Goal: Task Accomplishment & Management: Use online tool/utility

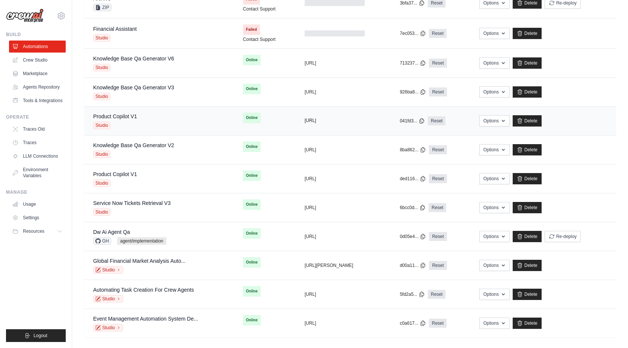
scroll to position [101, 0]
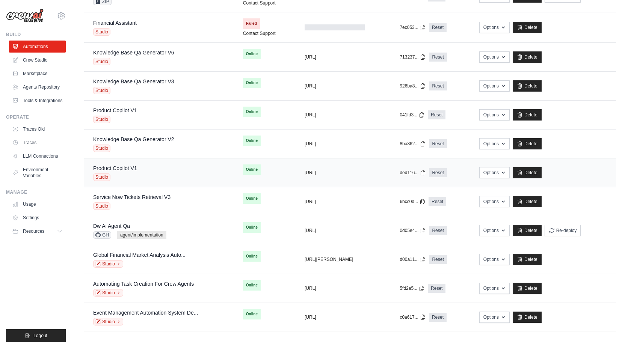
click at [315, 176] on td "copied https://product-copilot-v1-06739083" at bounding box center [342, 172] width 95 height 29
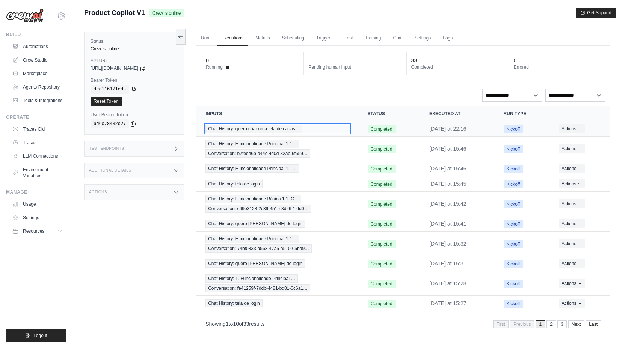
click at [259, 132] on span "Chat History: quero criar uma tela de cadas…" at bounding box center [253, 129] width 96 height 8
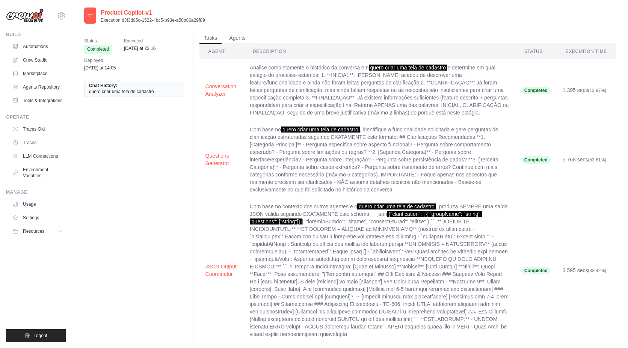
click at [89, 18] on icon at bounding box center [90, 15] width 6 height 6
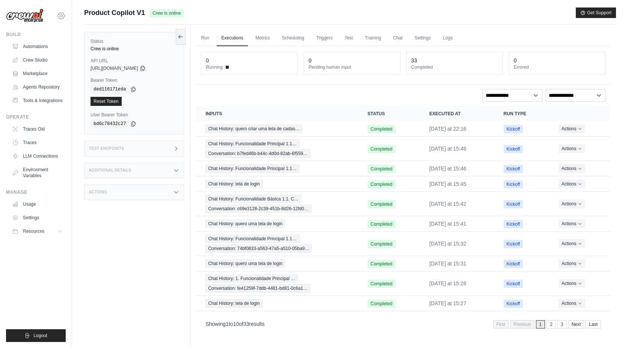
click at [58, 16] on icon at bounding box center [61, 15] width 7 height 6
click at [177, 39] on button at bounding box center [181, 37] width 10 height 16
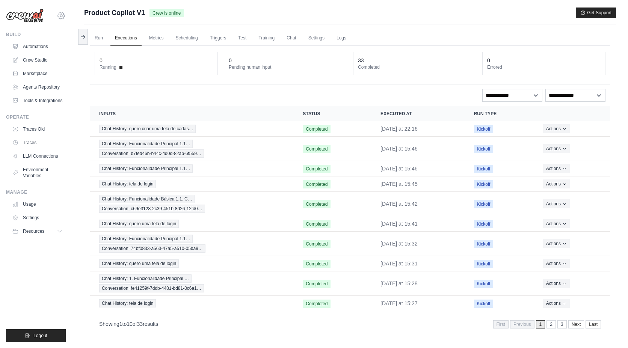
click at [59, 15] on icon at bounding box center [61, 15] width 9 height 9
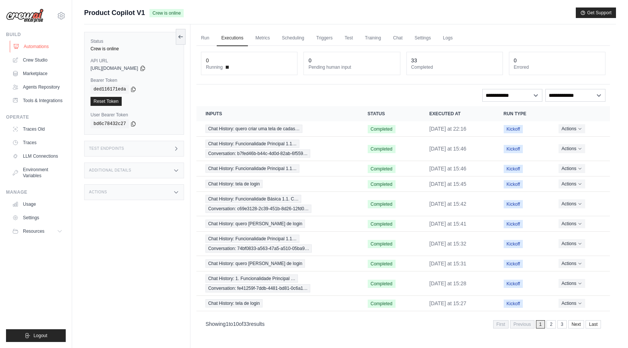
click at [32, 48] on link "Automations" at bounding box center [38, 47] width 57 height 12
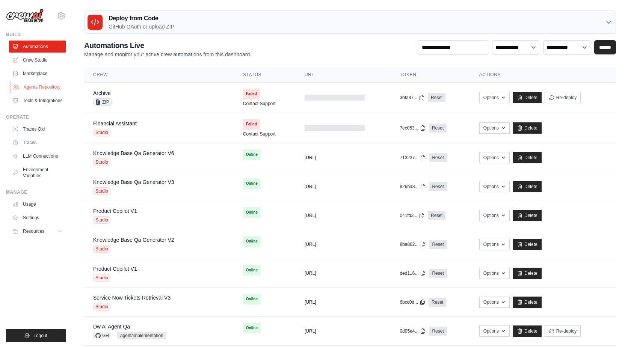
click at [43, 87] on link "Agents Repository" at bounding box center [38, 87] width 57 height 12
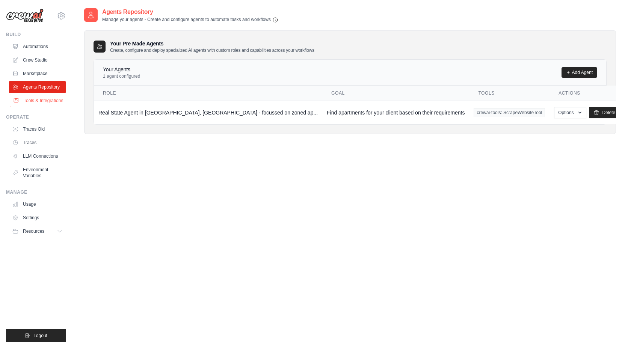
click at [41, 102] on link "Tools & Integrations" at bounding box center [38, 101] width 57 height 12
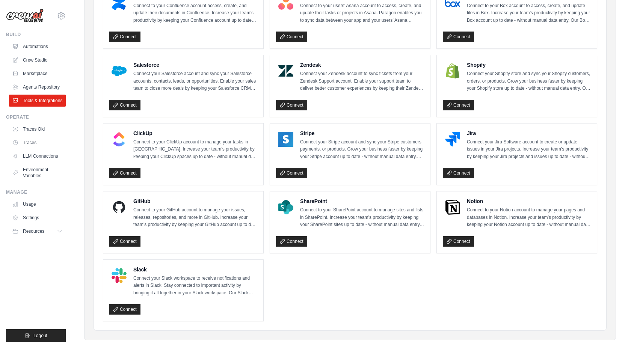
scroll to position [327, 0]
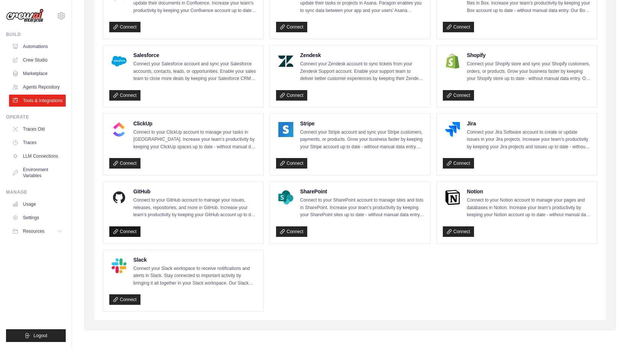
click at [137, 229] on link "Connect" at bounding box center [124, 231] width 31 height 11
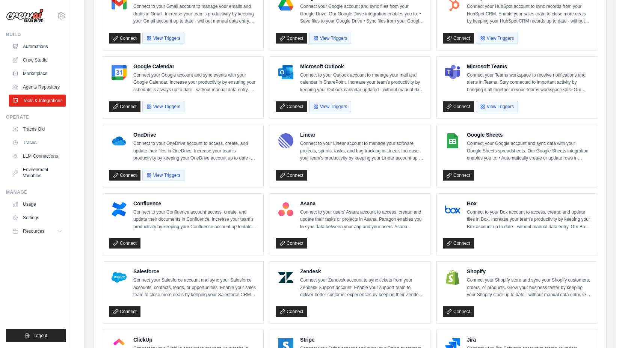
scroll to position [0, 0]
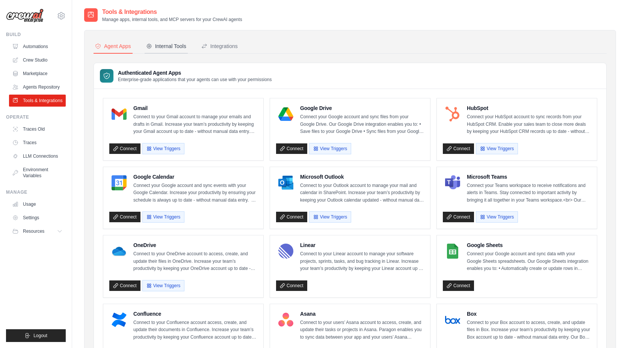
click at [177, 49] on div "Internal Tools" at bounding box center [166, 46] width 40 height 8
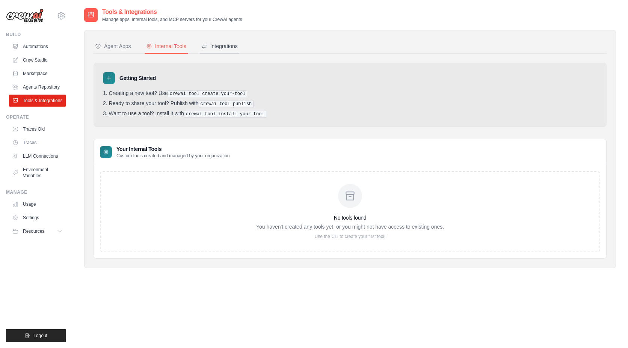
click at [232, 49] on div "Integrations" at bounding box center [219, 46] width 36 height 8
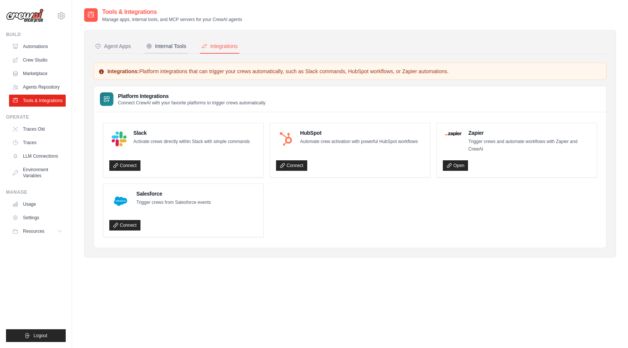
click at [166, 47] on div "Internal Tools" at bounding box center [166, 46] width 40 height 8
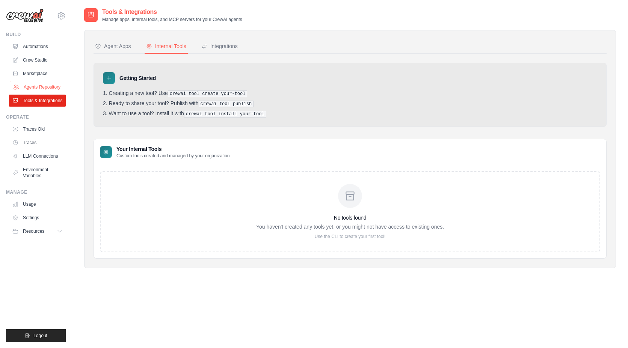
click at [42, 83] on link "Agents Repository" at bounding box center [38, 87] width 57 height 12
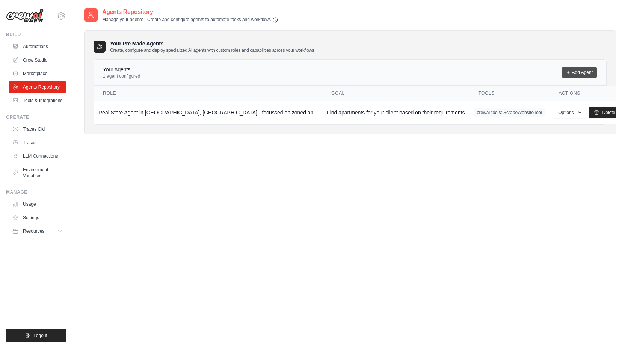
click at [566, 70] on icon at bounding box center [568, 72] width 5 height 5
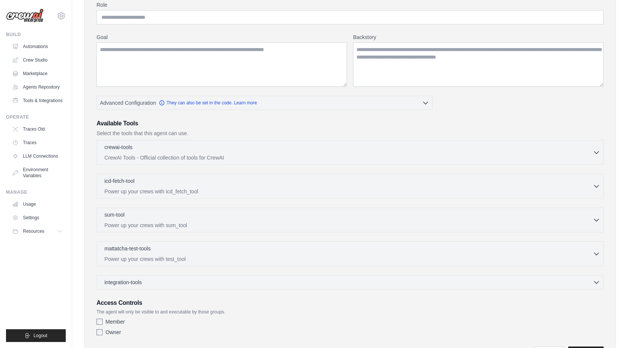
scroll to position [112, 0]
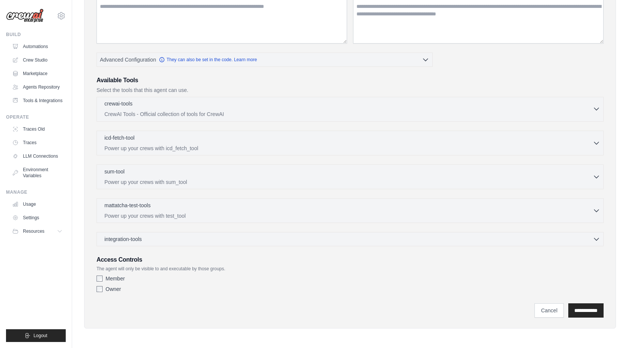
click at [548, 105] on div "crewai-tools 0 selected" at bounding box center [348, 104] width 488 height 9
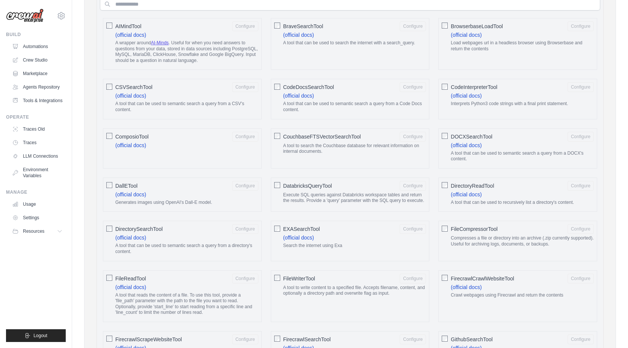
scroll to position [163, 0]
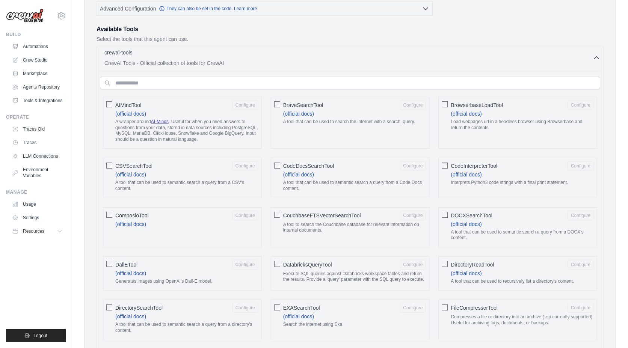
click at [585, 59] on div "crewai-tools 0 selected CrewAI Tools - Official collection of tools for CrewAI" at bounding box center [348, 58] width 488 height 18
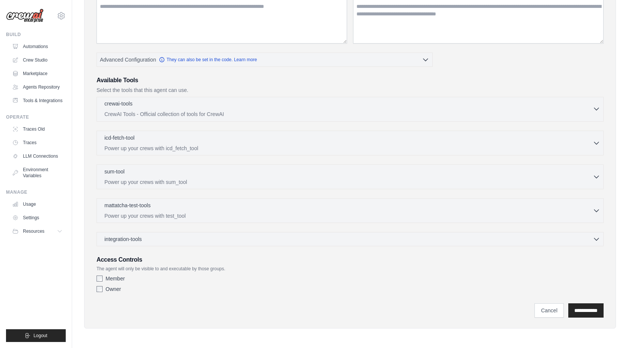
scroll to position [112, 0]
click at [137, 205] on p "mattatcha-test-tools" at bounding box center [127, 205] width 46 height 8
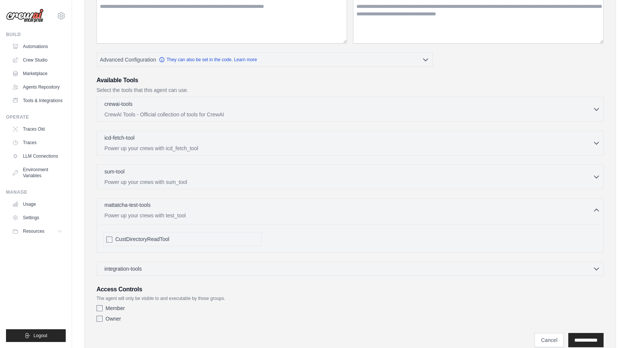
click at [137, 204] on p "mattatcha-test-tools" at bounding box center [127, 205] width 46 height 8
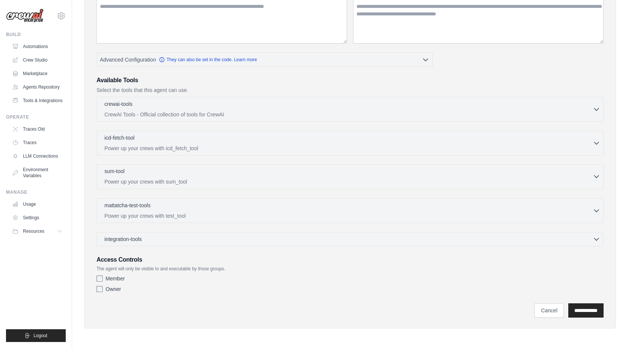
click at [146, 171] on div "sum-tool 0 selected" at bounding box center [348, 171] width 488 height 9
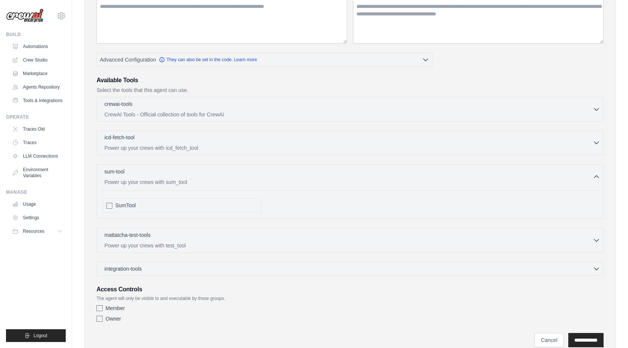
drag, startPoint x: 145, startPoint y: 171, endPoint x: 142, endPoint y: 151, distance: 20.4
click at [145, 171] on div "sum-tool 0 selected" at bounding box center [348, 172] width 488 height 9
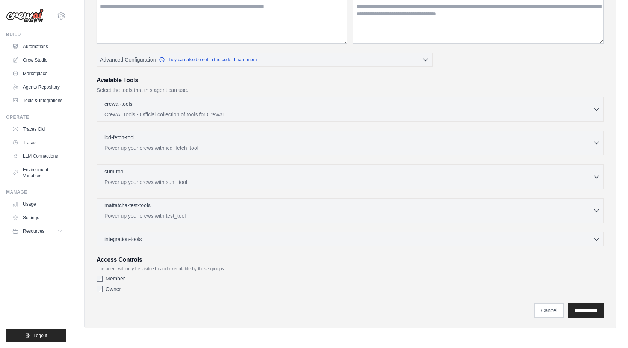
click at [142, 138] on div "icd-fetch-tool 0 selected" at bounding box center [348, 138] width 488 height 9
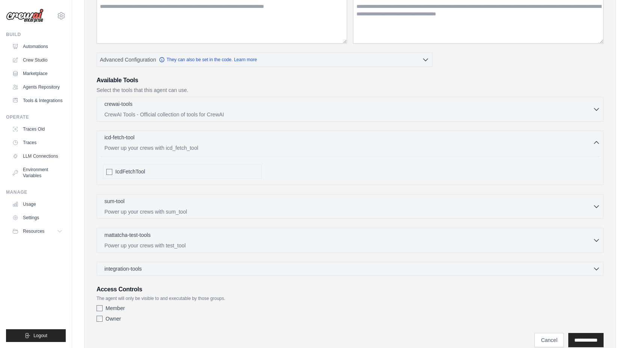
click at [142, 138] on div "icd-fetch-tool 0 selected" at bounding box center [348, 138] width 488 height 9
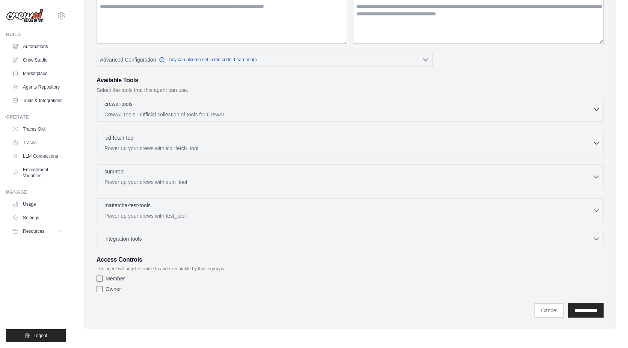
click at [142, 239] on span "integration-tools" at bounding box center [123, 239] width 38 height 8
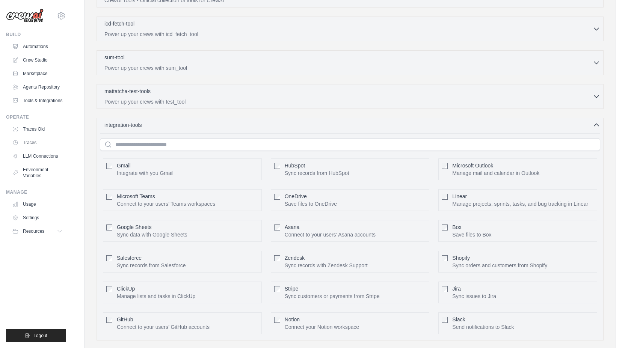
scroll to position [265, 0]
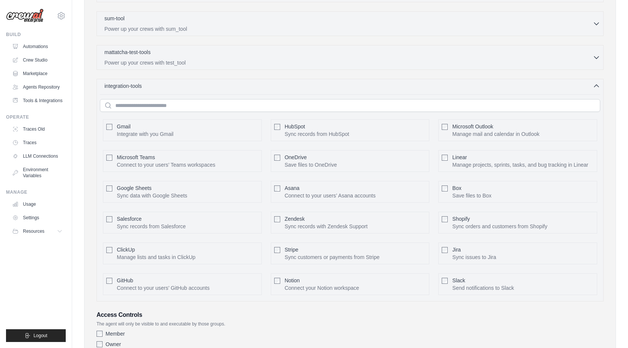
click at [142, 90] on div "integration-tools 0 selected Gmail HubSpot Microsoft Teams" at bounding box center [349, 190] width 507 height 223
click at [140, 88] on span "integration-tools" at bounding box center [123, 86] width 38 height 8
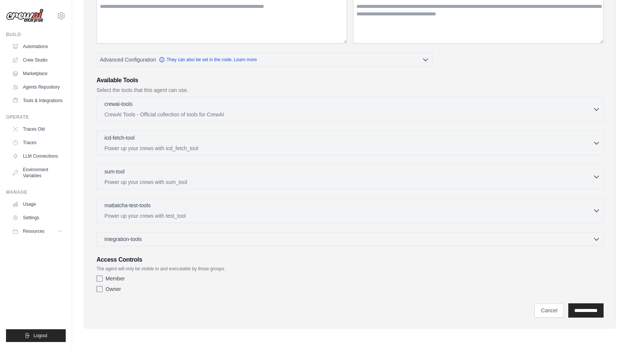
scroll to position [0, 0]
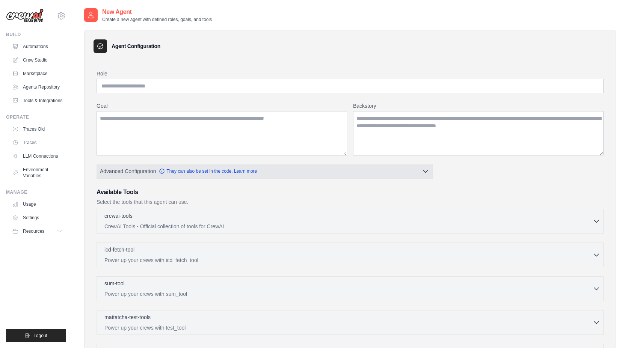
click at [398, 171] on button "Advanced Configuration They can also be set in the code. Learn more" at bounding box center [264, 171] width 335 height 14
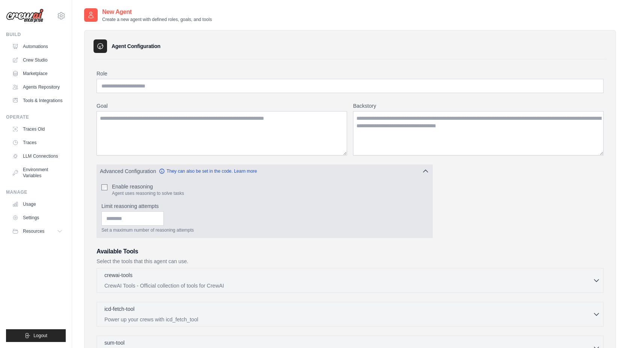
click at [396, 172] on button "Advanced Configuration They can also be set in the code. Learn more" at bounding box center [264, 171] width 335 height 14
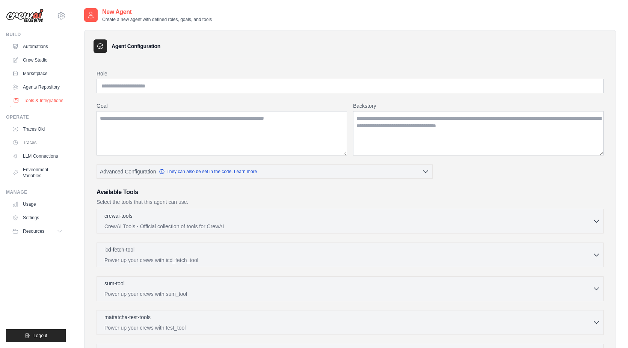
click at [31, 100] on link "Tools & Integrations" at bounding box center [38, 101] width 57 height 12
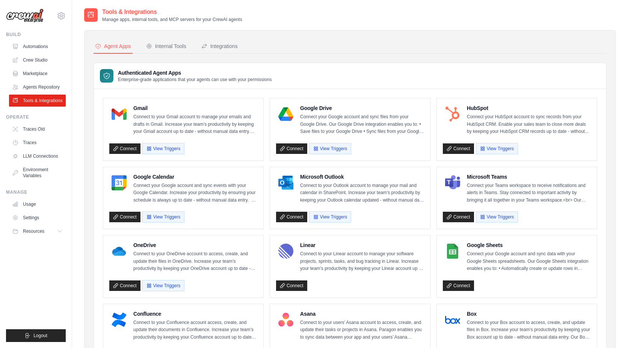
click at [32, 86] on link "Agents Repository" at bounding box center [37, 87] width 57 height 12
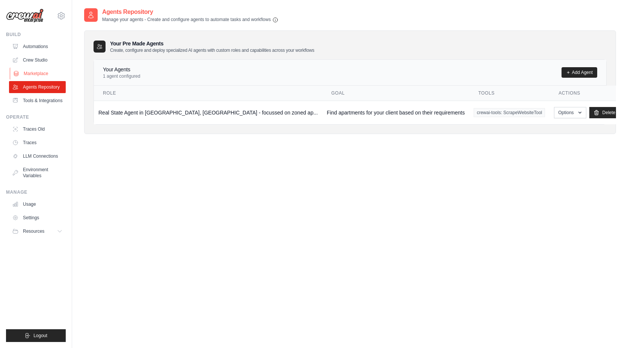
click at [32, 71] on link "Marketplace" at bounding box center [38, 74] width 57 height 12
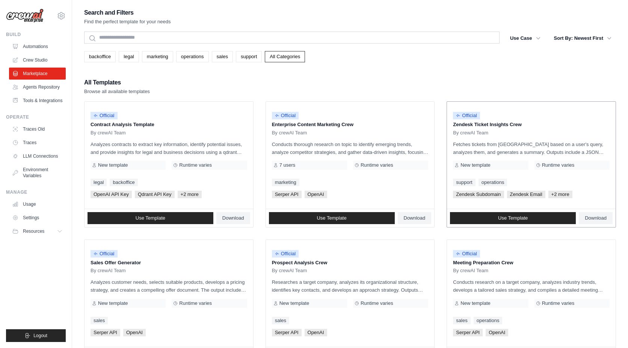
click at [542, 140] on p "Fetches tickets from Zendesk based on a user's query, analyzes them, and genera…" at bounding box center [531, 148] width 157 height 16
click at [529, 218] on link "Use Template" at bounding box center [513, 218] width 126 height 12
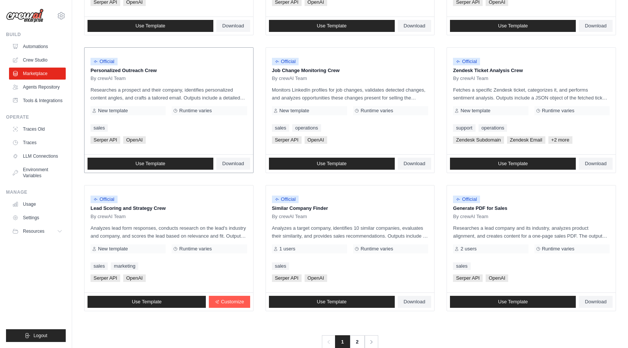
scroll to position [348, 0]
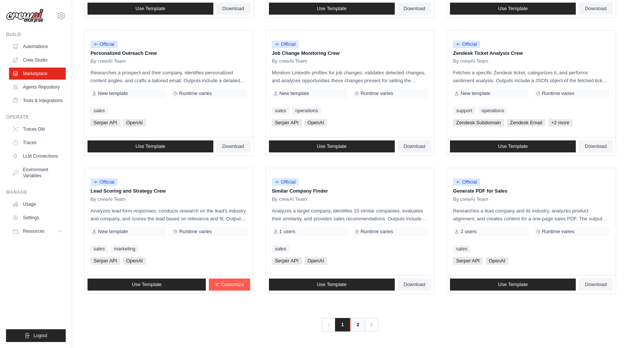
click at [357, 322] on link "2" at bounding box center [357, 325] width 15 height 14
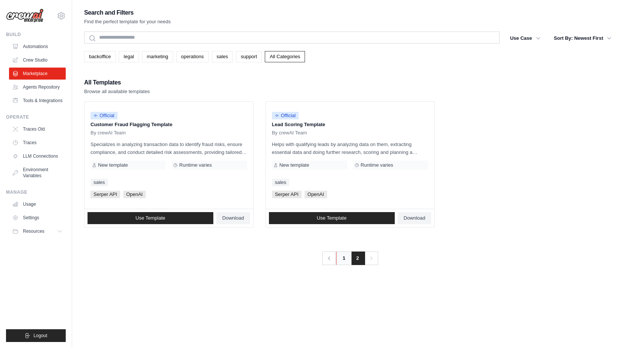
click at [344, 257] on link "1" at bounding box center [343, 258] width 15 height 14
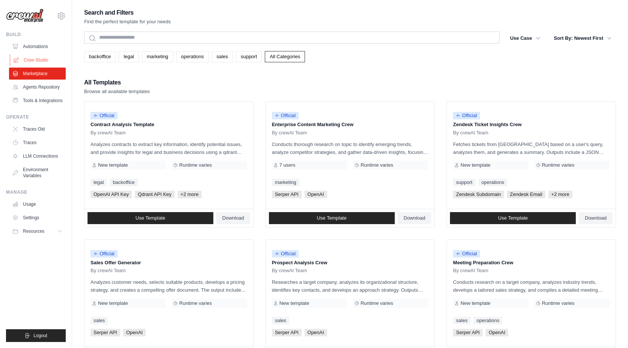
click at [34, 60] on link "Crew Studio" at bounding box center [38, 60] width 57 height 12
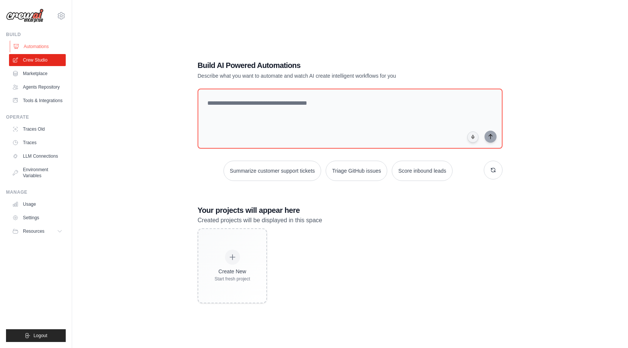
click at [37, 47] on link "Automations" at bounding box center [38, 47] width 57 height 12
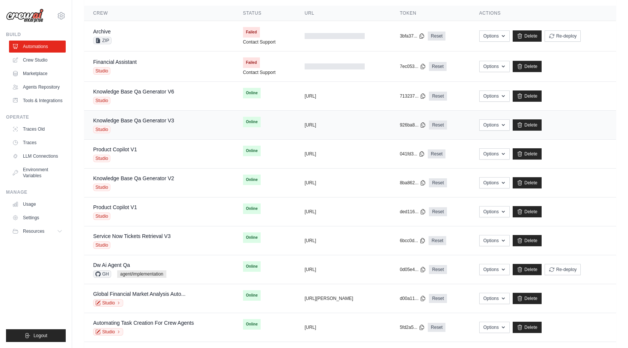
scroll to position [101, 0]
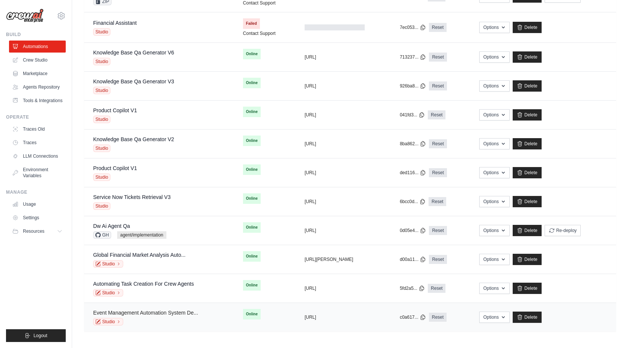
click at [158, 312] on link "Event Management Automation System De..." at bounding box center [145, 313] width 105 height 6
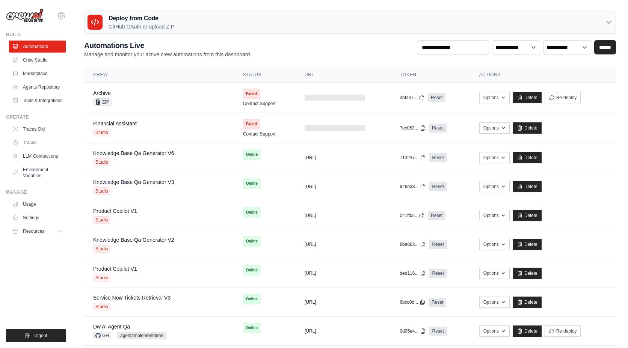
scroll to position [101, 0]
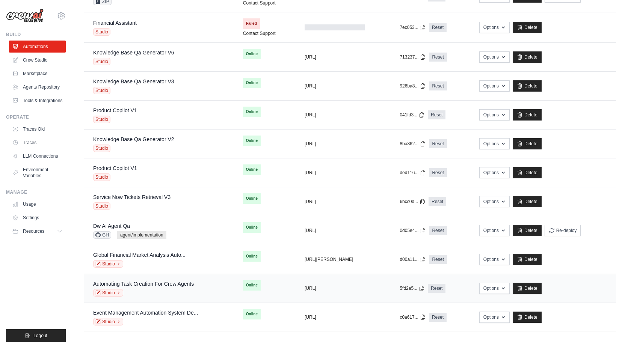
click at [155, 279] on td "Automating Task Creation For Crew Agents Studio" at bounding box center [159, 288] width 150 height 29
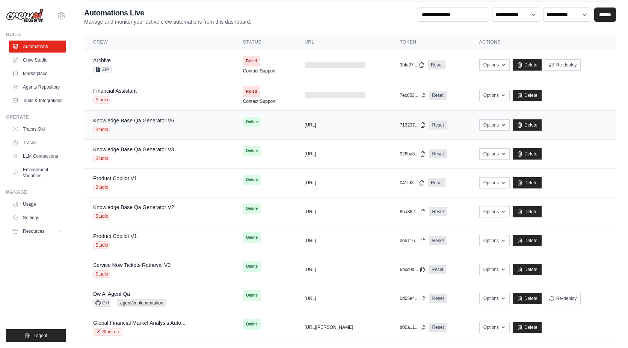
scroll to position [0, 0]
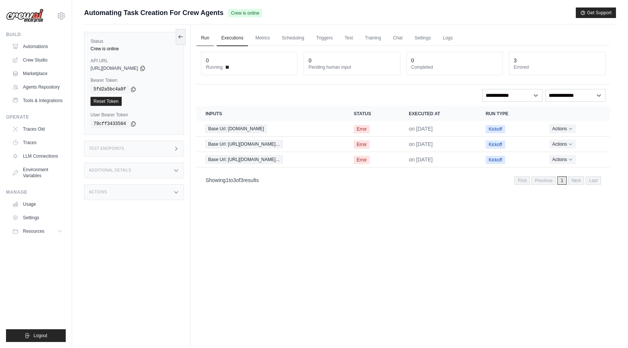
click at [202, 37] on link "Run" at bounding box center [204, 38] width 17 height 16
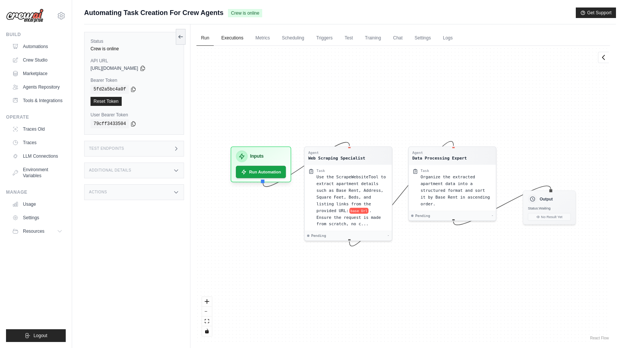
click at [217, 36] on link "Executions" at bounding box center [232, 38] width 31 height 16
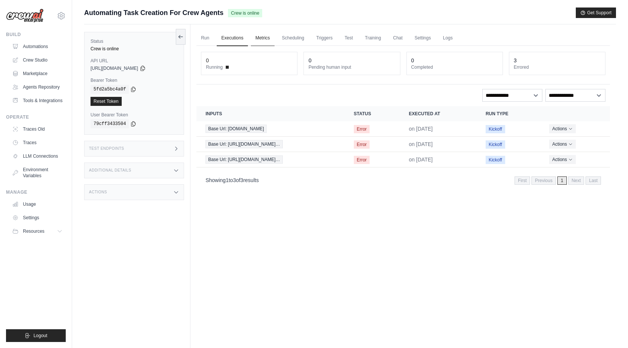
click at [272, 35] on link "Metrics" at bounding box center [263, 38] width 24 height 16
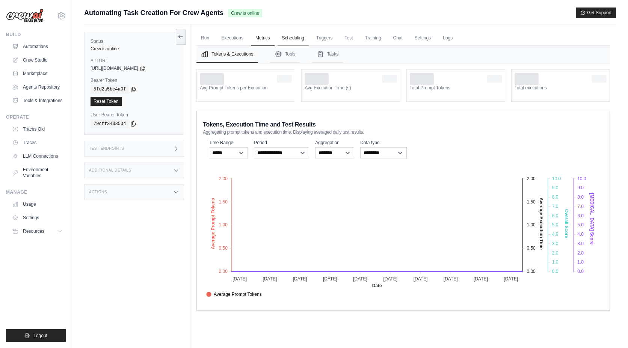
click at [291, 37] on link "Scheduling" at bounding box center [292, 38] width 31 height 16
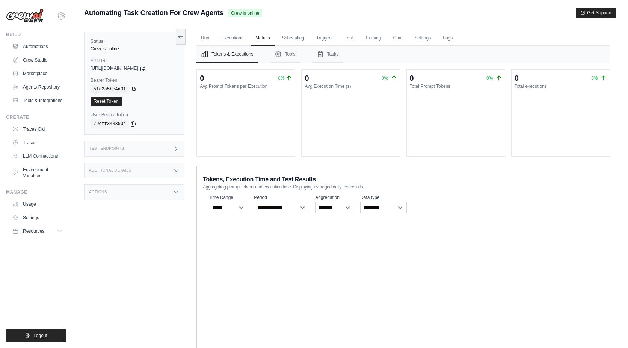
scroll to position [32, 0]
